Goal: Task Accomplishment & Management: Use online tool/utility

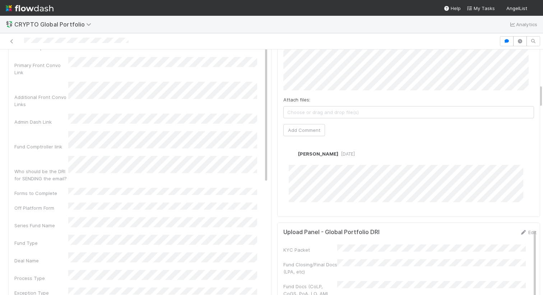
scroll to position [361, 0]
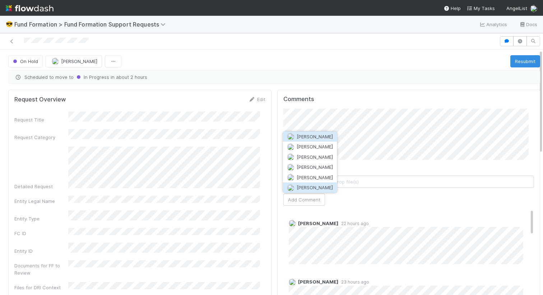
click at [310, 185] on span "Rick Segers" at bounding box center [314, 188] width 36 height 6
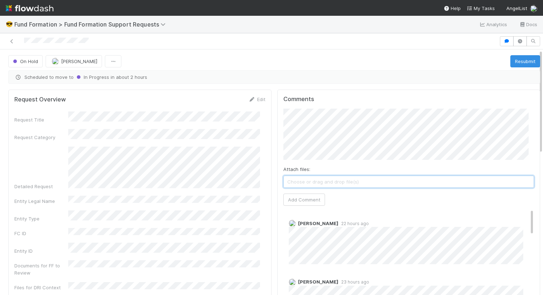
click at [311, 183] on span "Choose or drag and drop file(s)" at bounding box center [409, 181] width 250 height 11
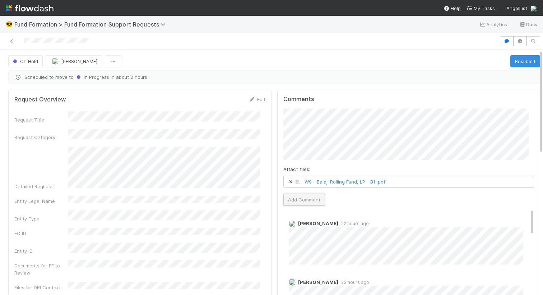
click at [293, 200] on button "Add Comment" at bounding box center [304, 200] width 42 height 12
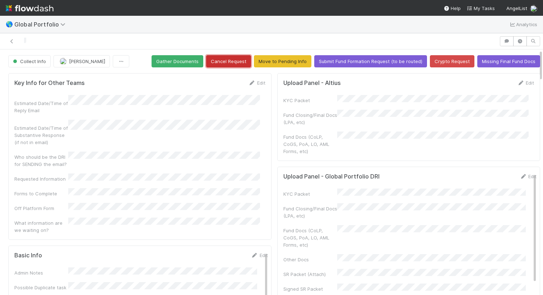
click at [234, 60] on button "Cancel Request" at bounding box center [228, 61] width 45 height 12
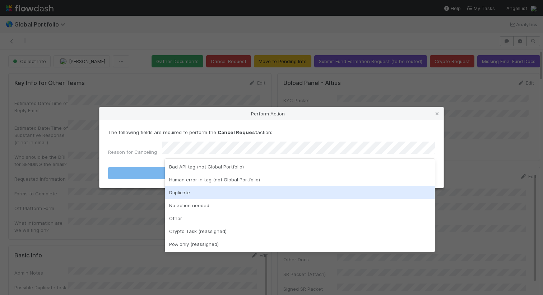
click at [295, 196] on div "Duplicate" at bounding box center [300, 192] width 270 height 13
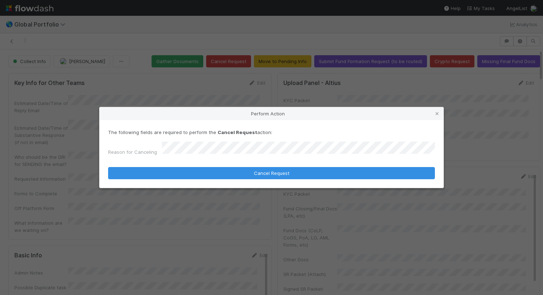
click at [300, 164] on form "The following fields are required to perform the Cancel Request action: Reason …" at bounding box center [271, 154] width 327 height 51
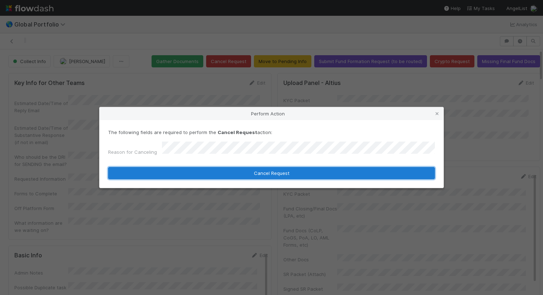
click at [299, 168] on button "Cancel Request" at bounding box center [271, 173] width 327 height 12
